Goal: Information Seeking & Learning: Learn about a topic

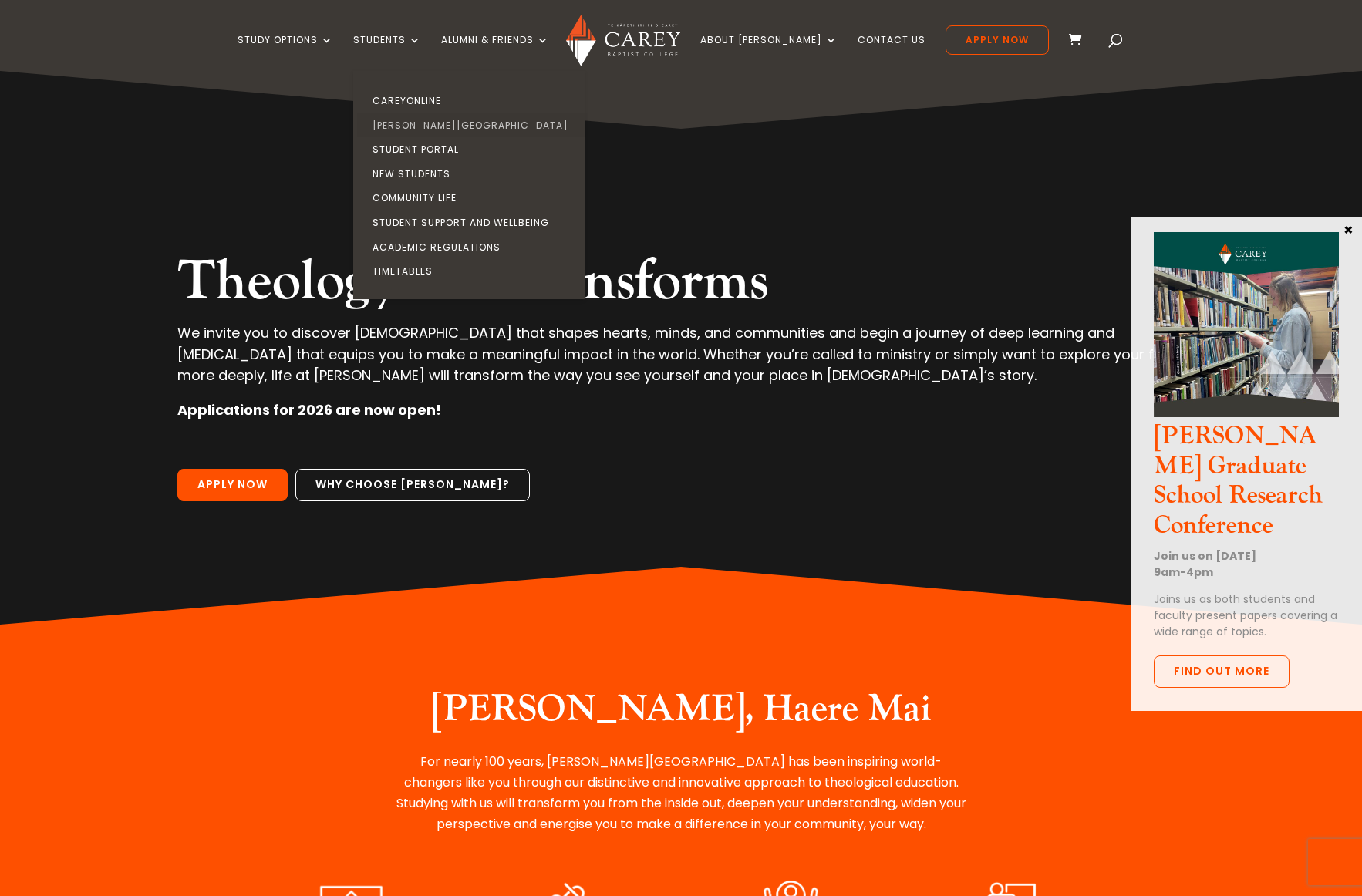
click at [429, 122] on link "[PERSON_NAME][GEOGRAPHIC_DATA]" at bounding box center [472, 125] width 231 height 25
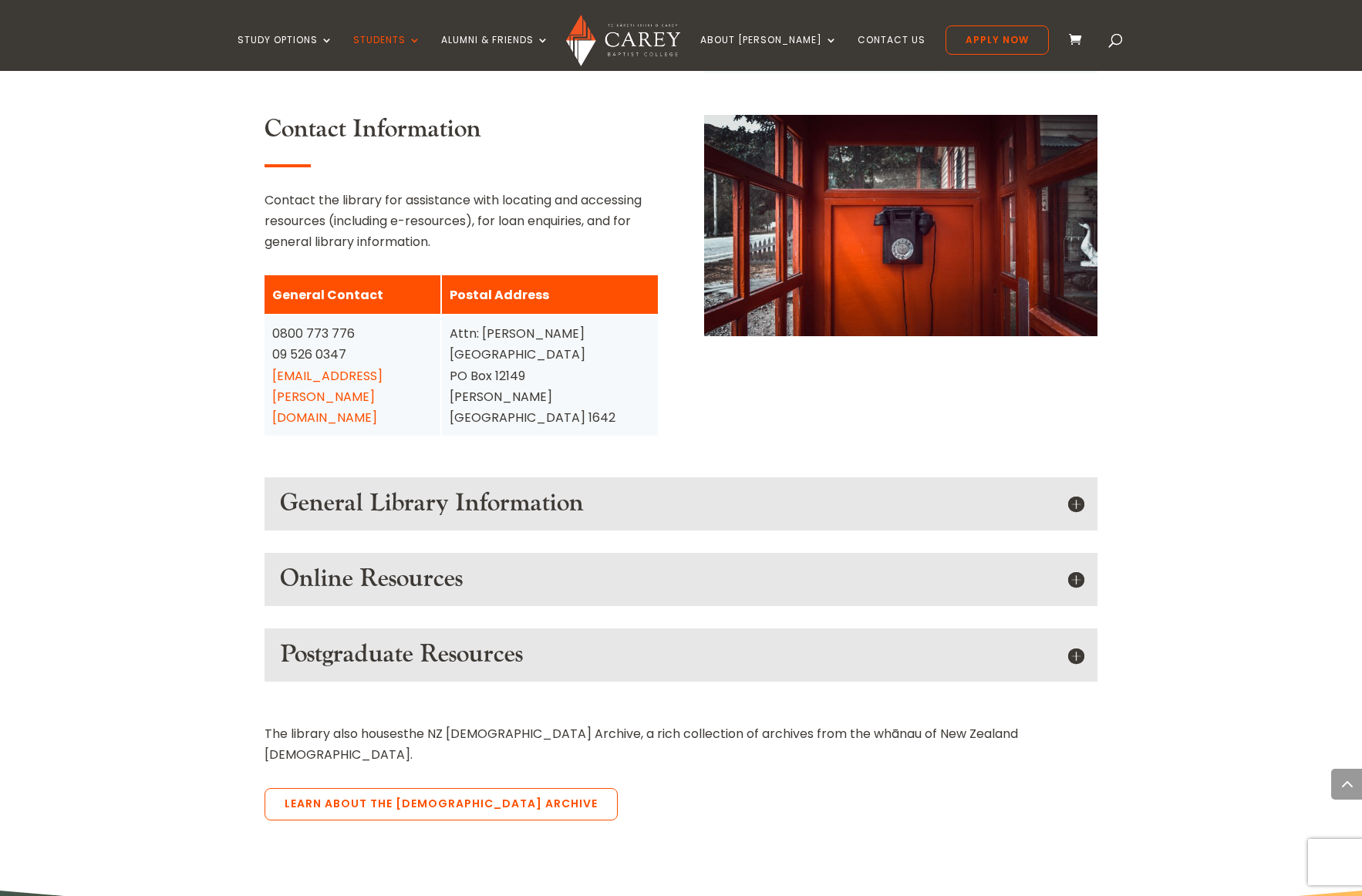
scroll to position [1865, 0]
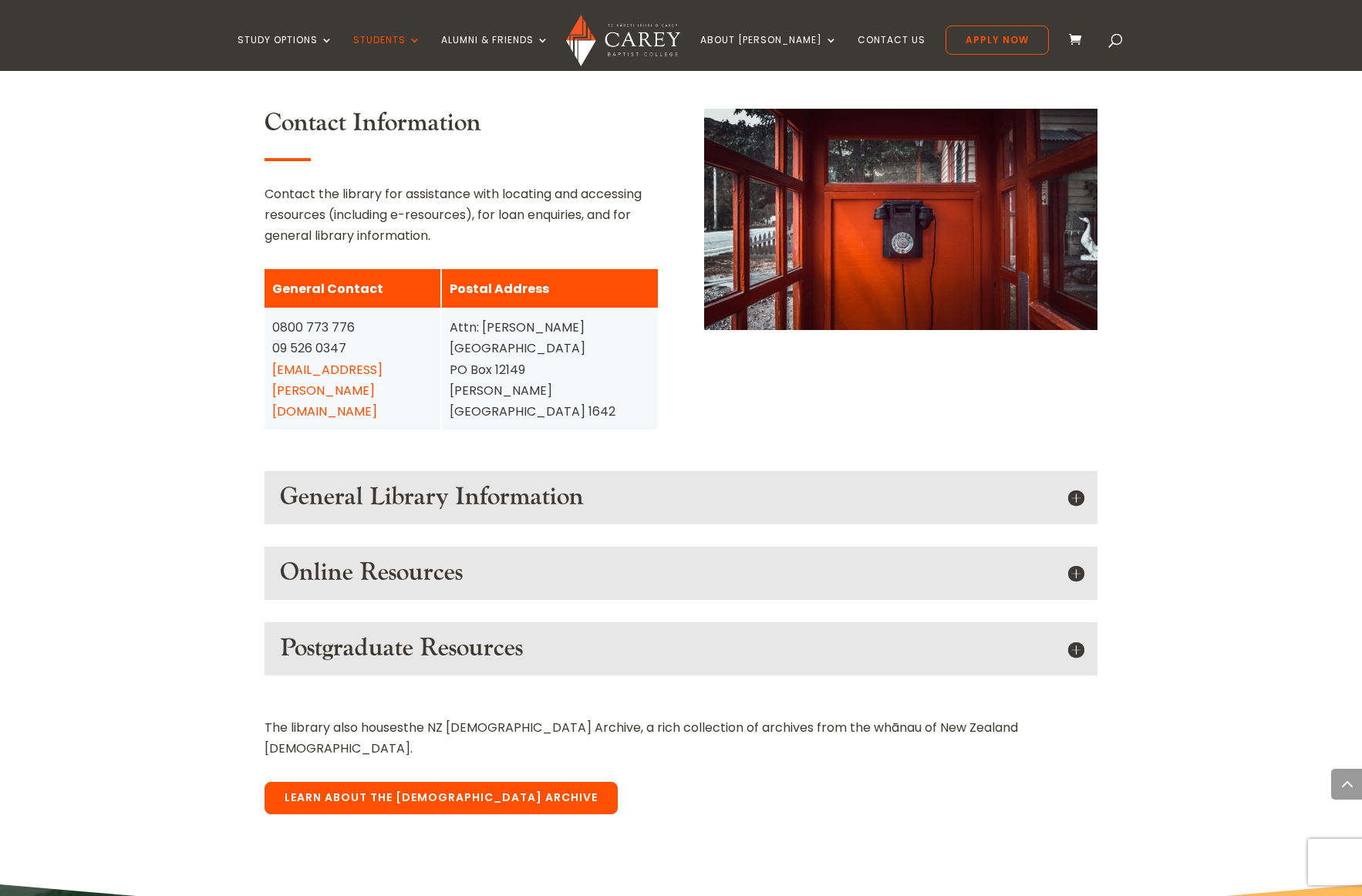
click at [402, 782] on link "Learn about the [DEMOGRAPHIC_DATA] Archive" at bounding box center [441, 798] width 353 height 33
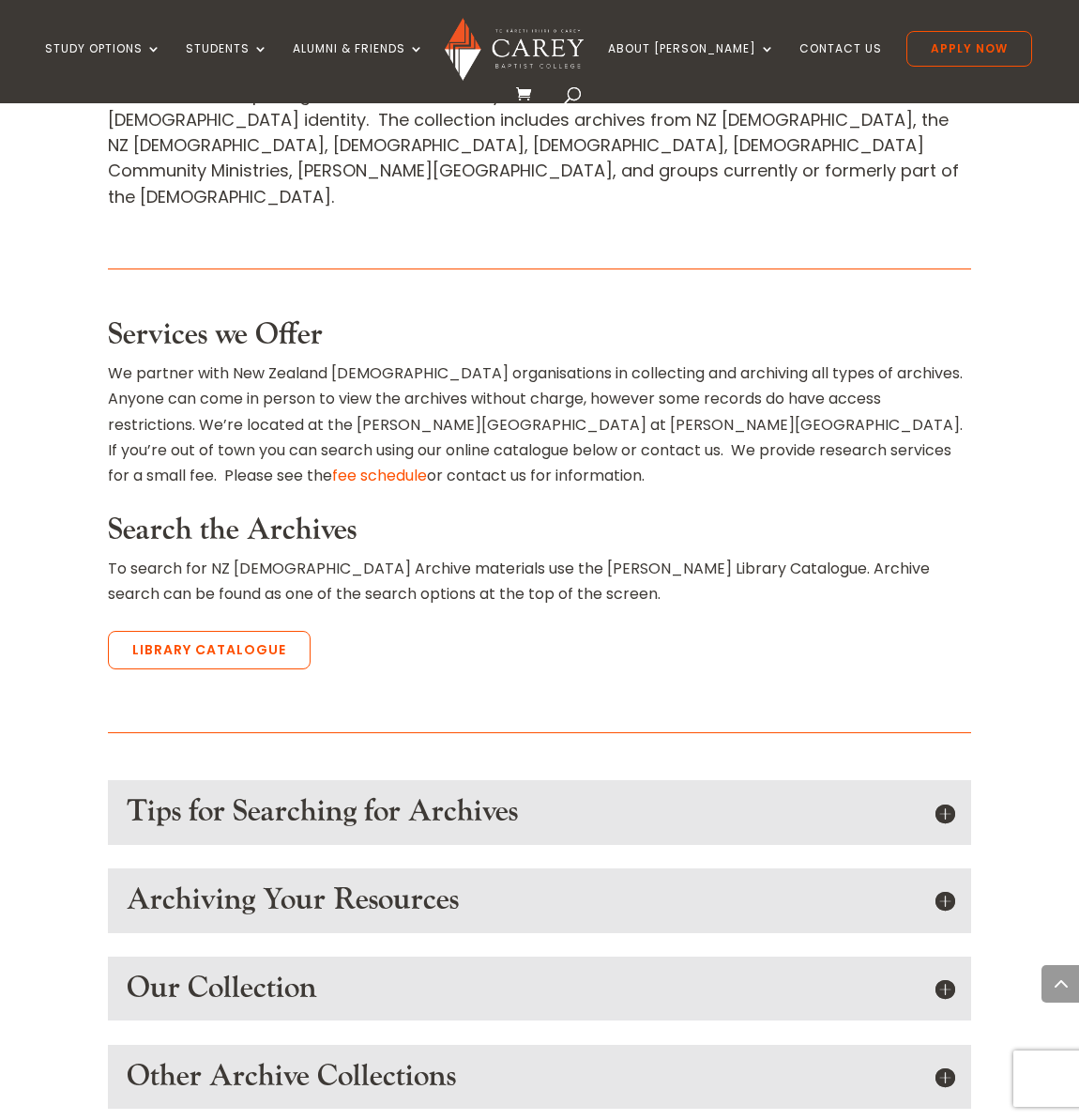
scroll to position [957, 0]
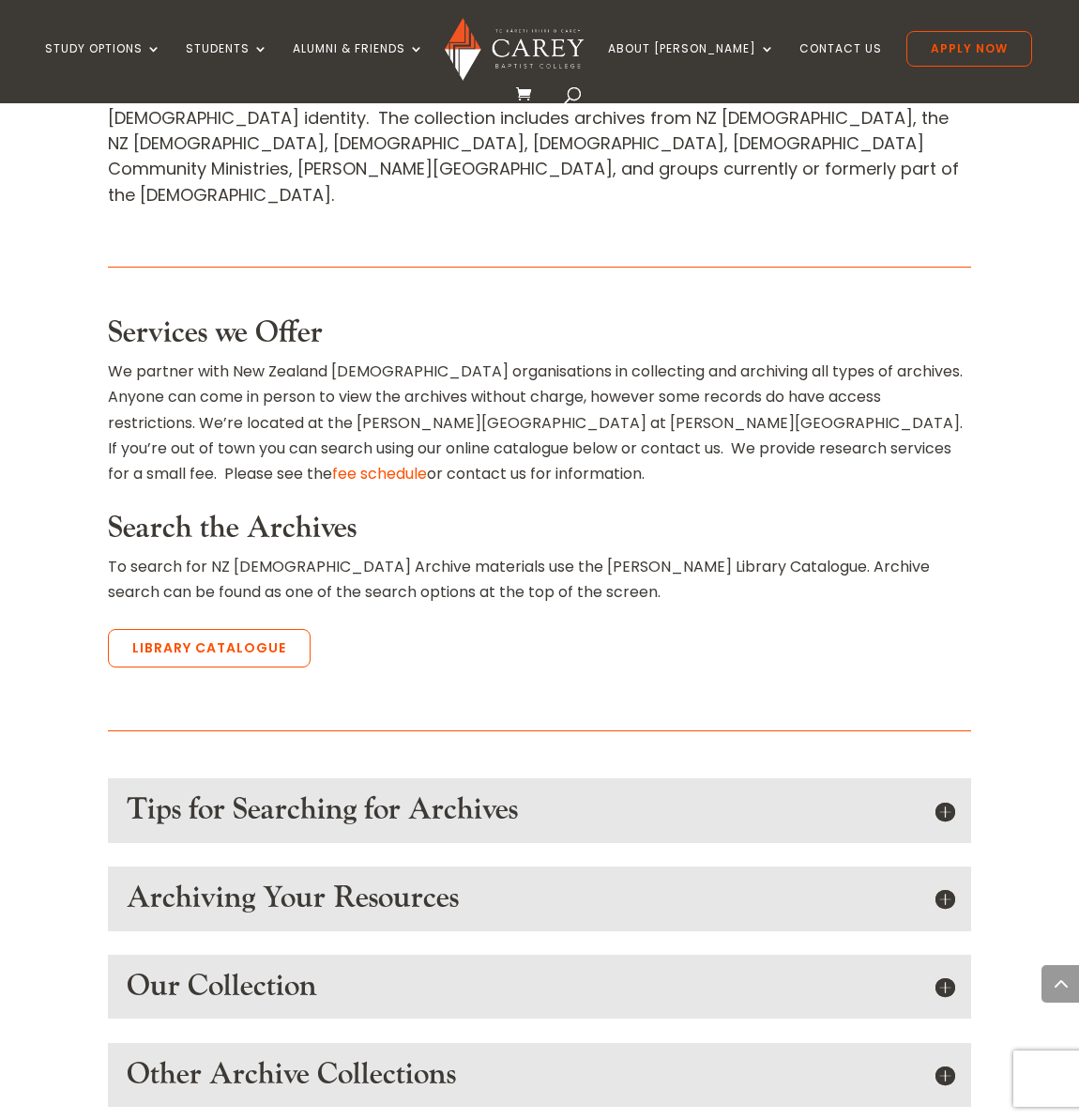
click at [943, 792] on h5 "Tips for Searching for Archives" at bounding box center [539, 810] width 826 height 36
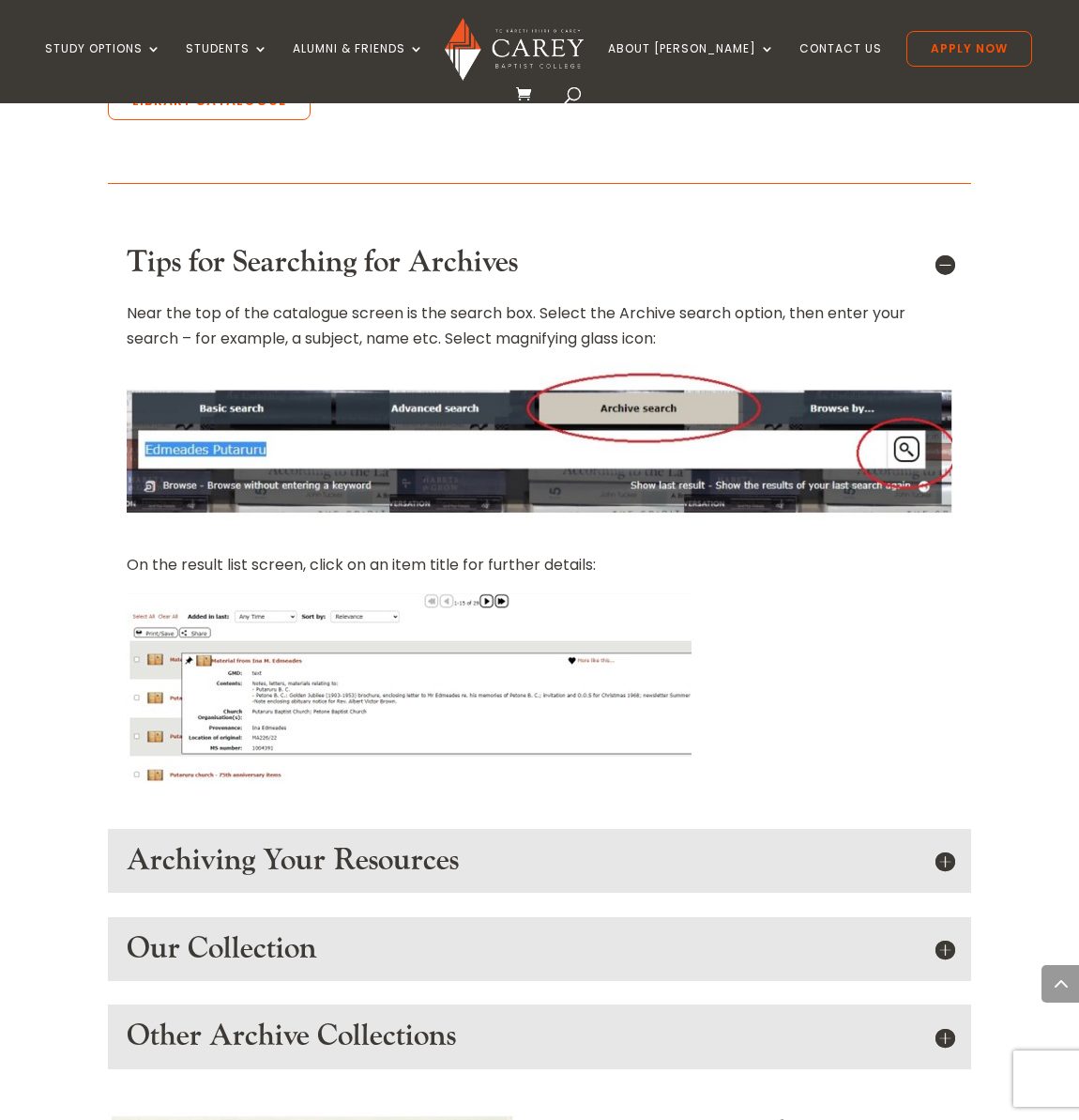
scroll to position [1534, 0]
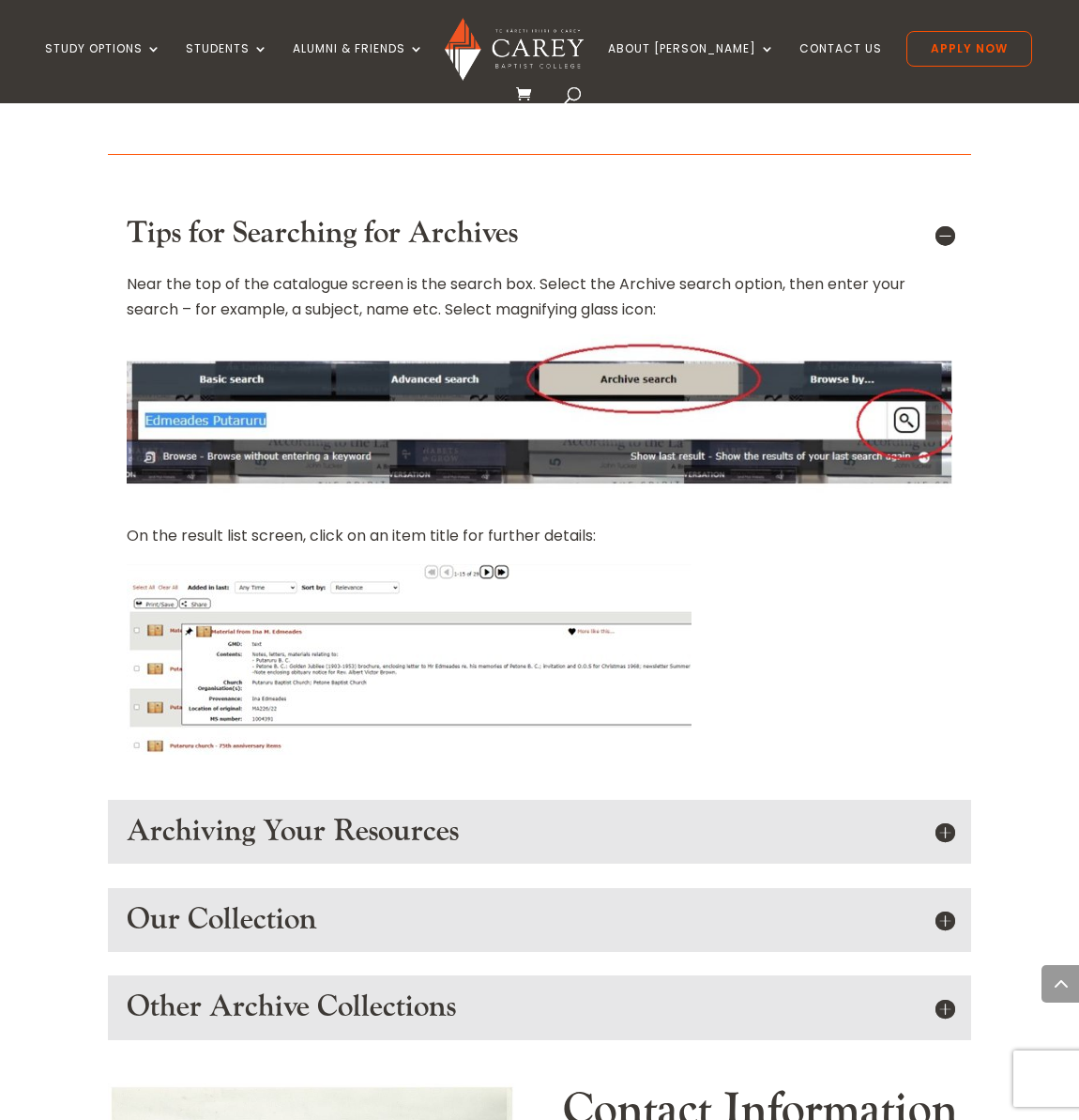
click at [940, 813] on h5 "Archiving Your Resources" at bounding box center [539, 831] width 826 height 36
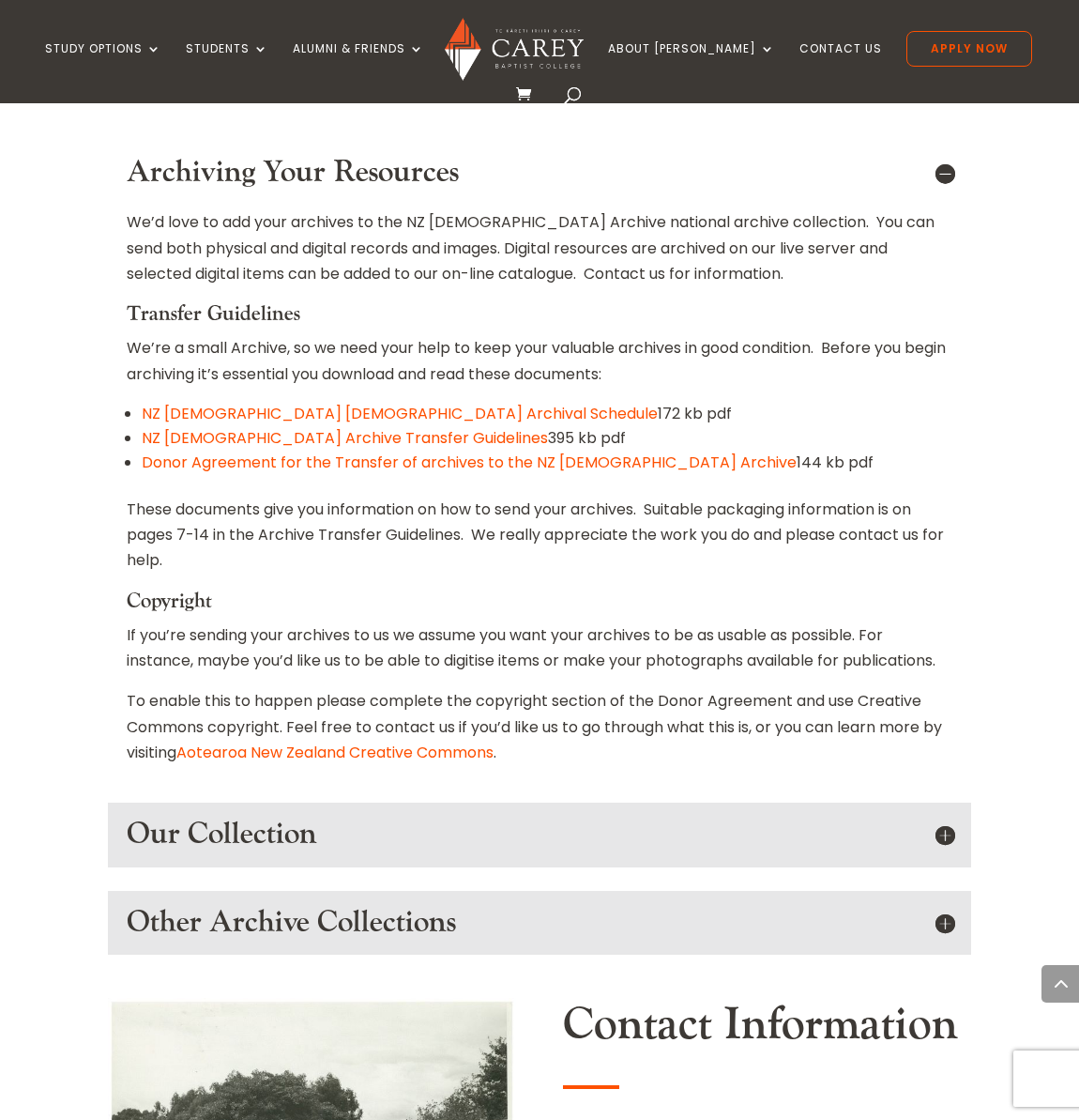
scroll to position [2195, 0]
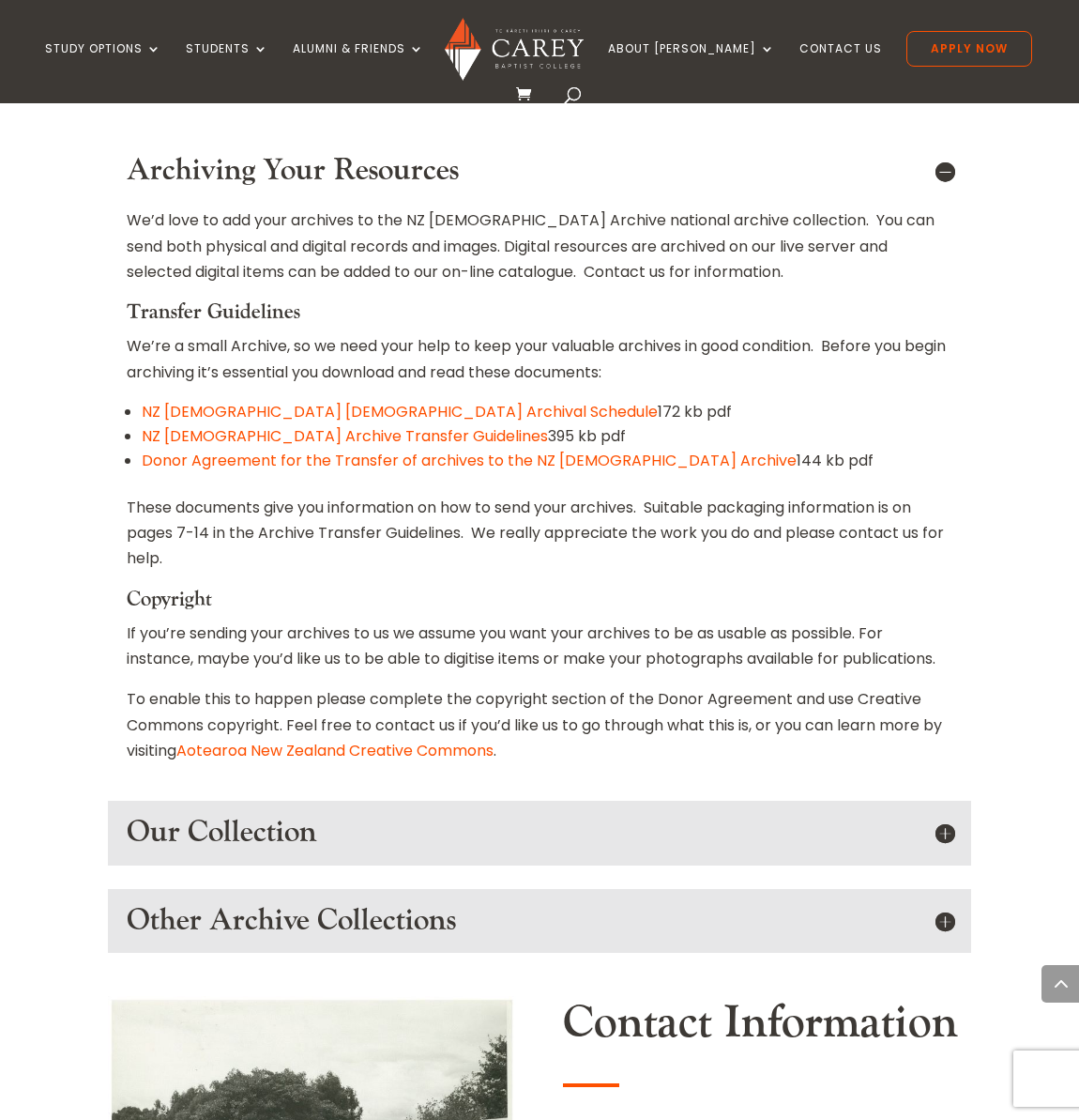
click at [948, 814] on h5 "Our Collection" at bounding box center [539, 832] width 826 height 36
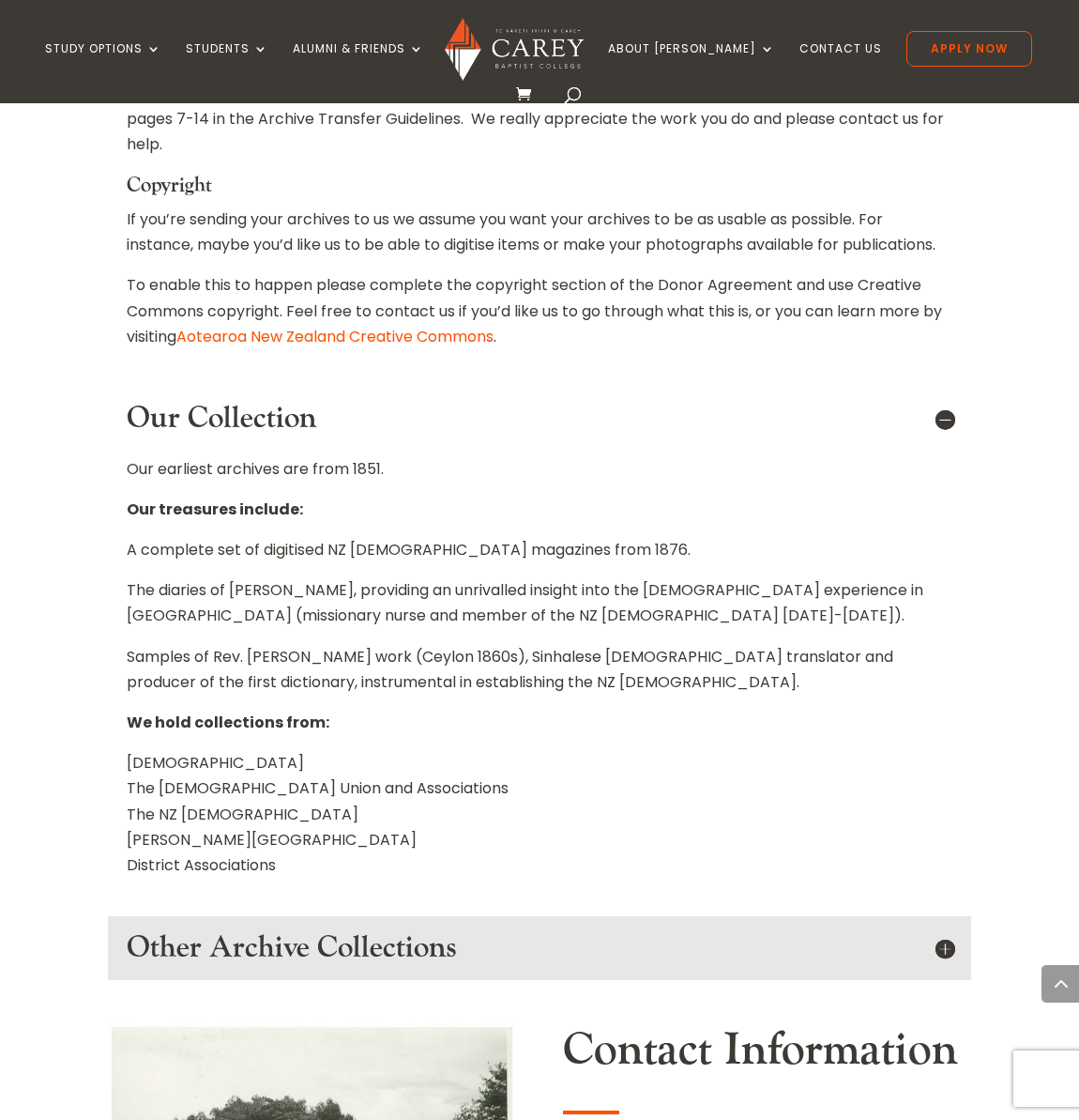
scroll to position [2612, 0]
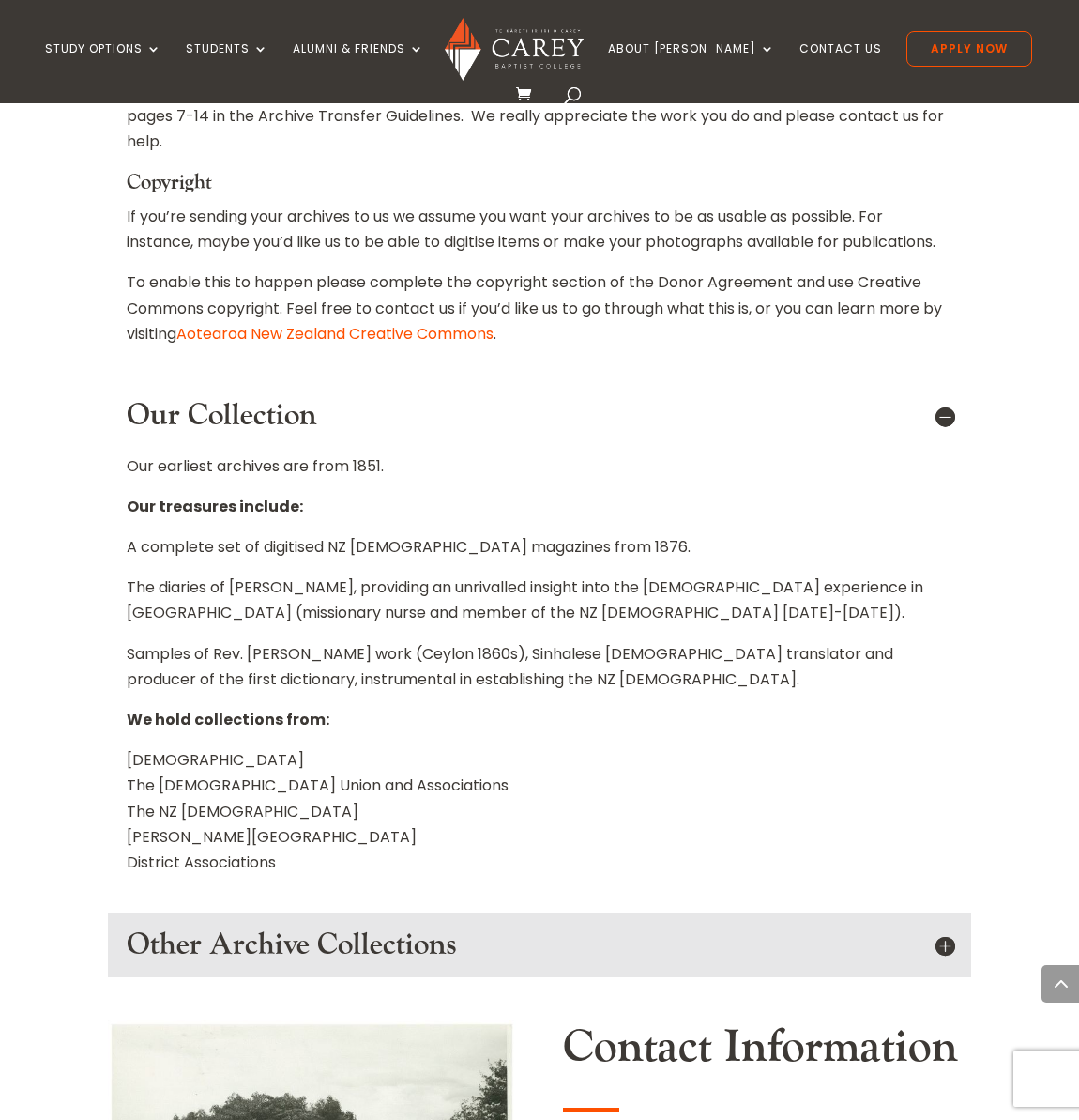
click at [946, 927] on h5 "Other Archive Collections" at bounding box center [539, 945] width 826 height 36
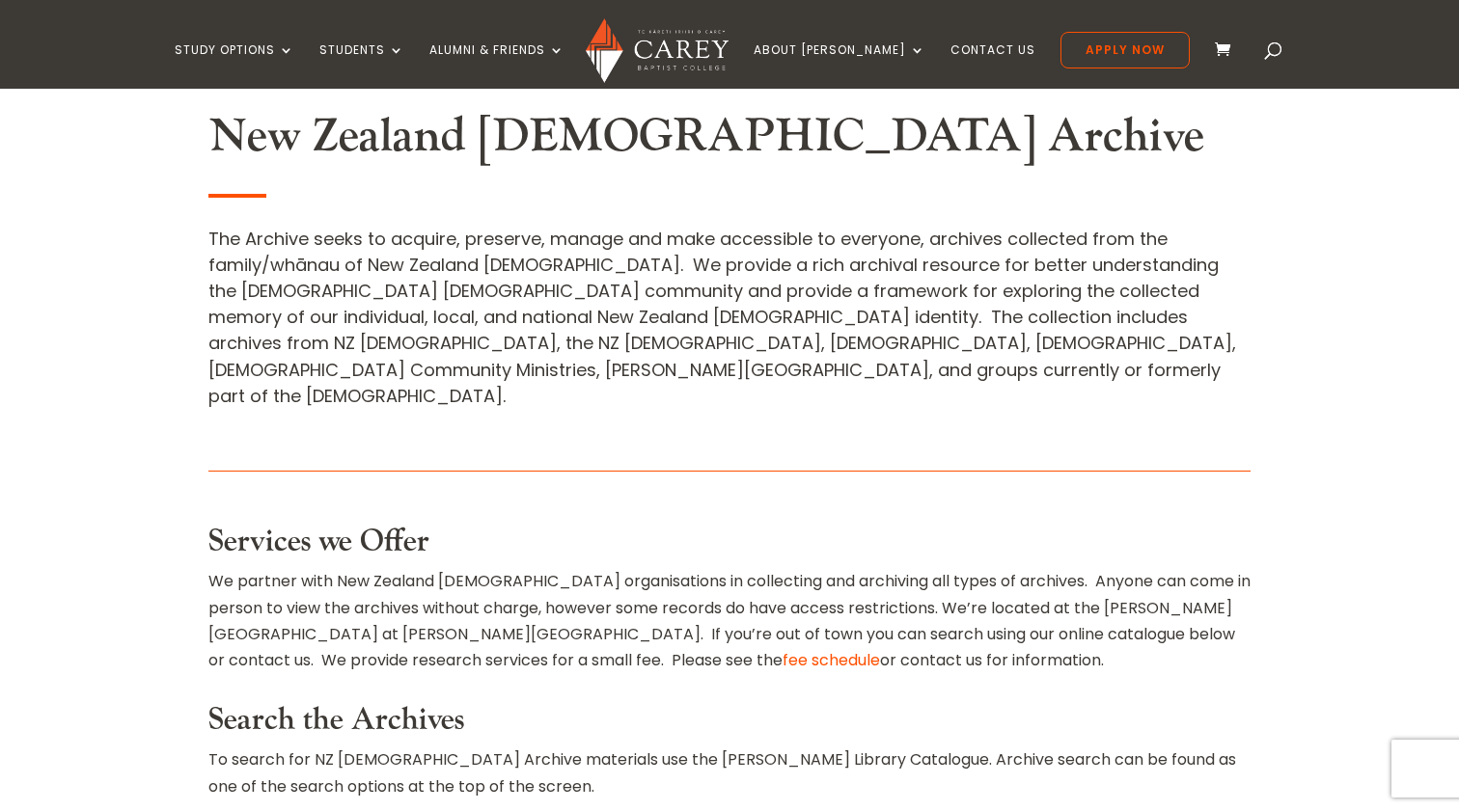
scroll to position [739, 0]
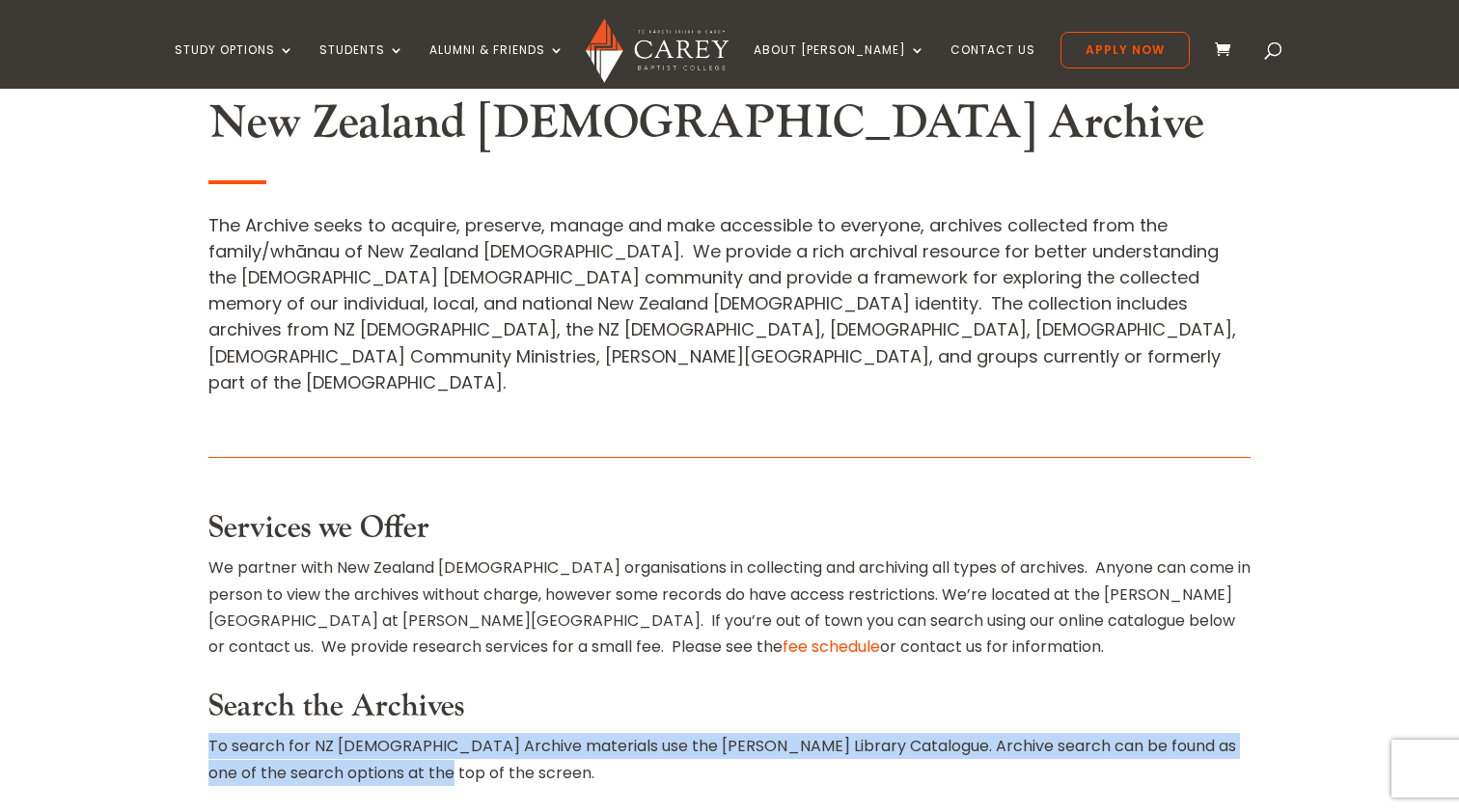
drag, startPoint x: 394, startPoint y: 562, endPoint x: 232, endPoint y: 537, distance: 164.0
click at [208, 733] on p "To search for NZ Baptist Archive materials use the Carey Library Catalogue. Arc…" at bounding box center [729, 759] width 1042 height 52
copy p "To search for NZ Baptist Archive materials use the Carey Library Catalogue. Arc…"
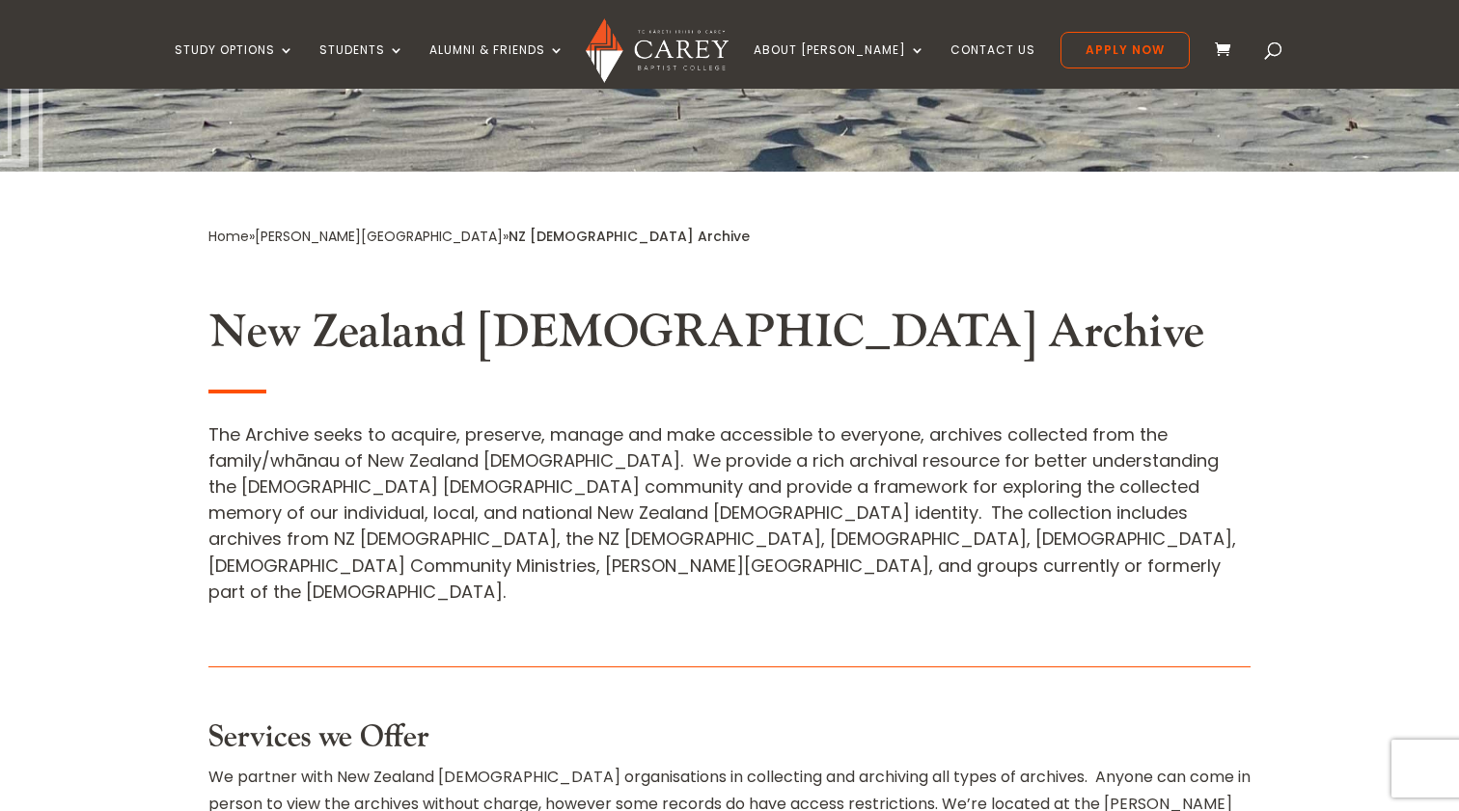
scroll to position [525, 0]
